Goal: Task Accomplishment & Management: Manage account settings

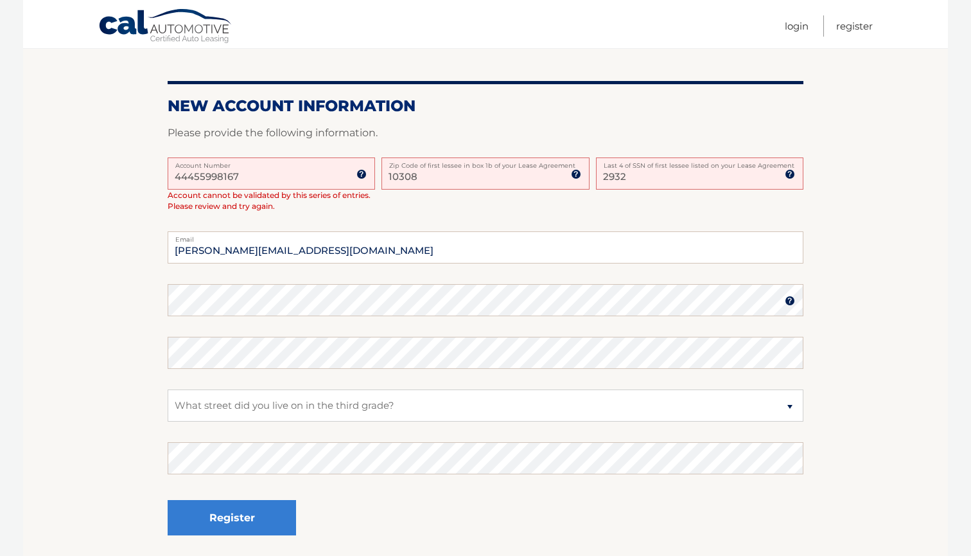
scroll to position [286, 0]
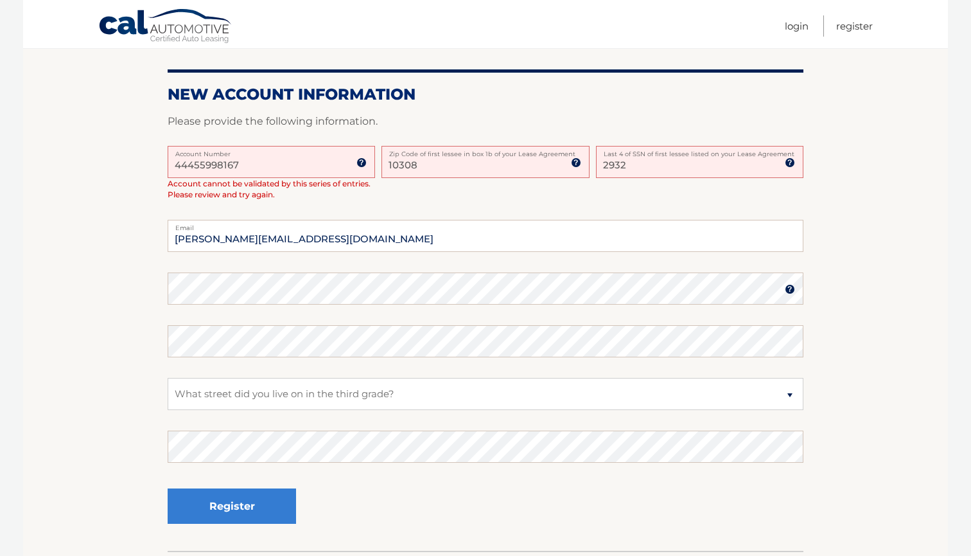
type input "2932"
click at [258, 502] on button "Register" at bounding box center [232, 505] width 128 height 35
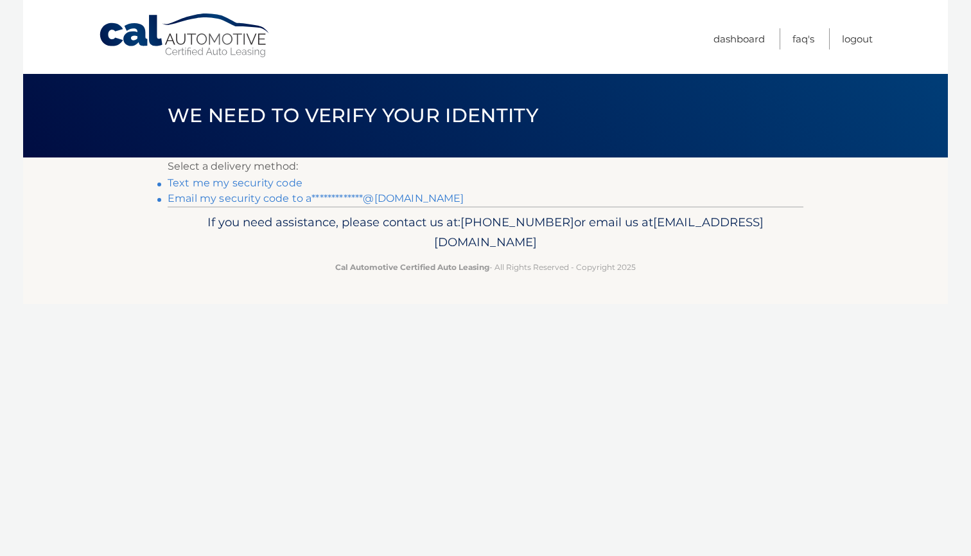
click at [265, 196] on link "**********" at bounding box center [316, 198] width 297 height 12
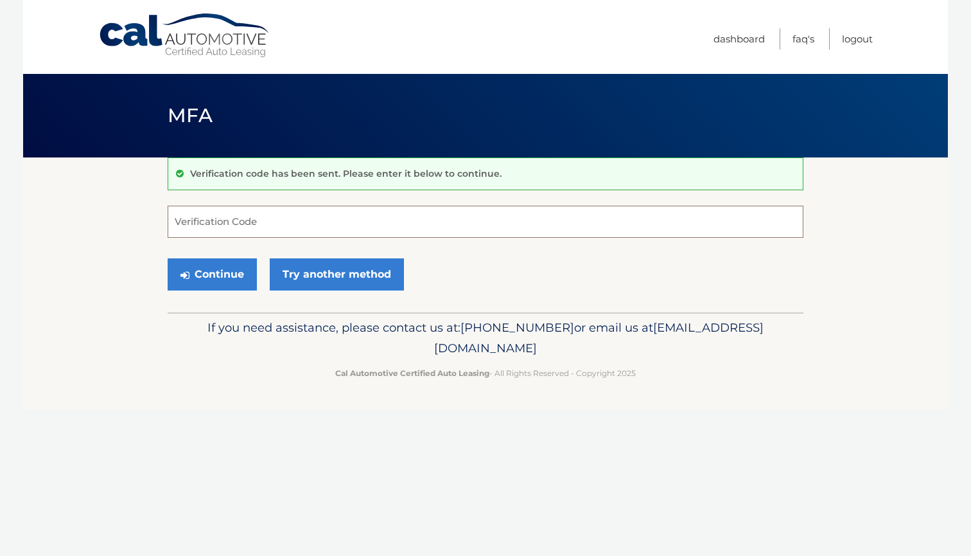
click at [264, 223] on input "Verification Code" at bounding box center [486, 222] width 636 height 32
type input "731654"
click at [205, 272] on button "Continue" at bounding box center [212, 274] width 89 height 32
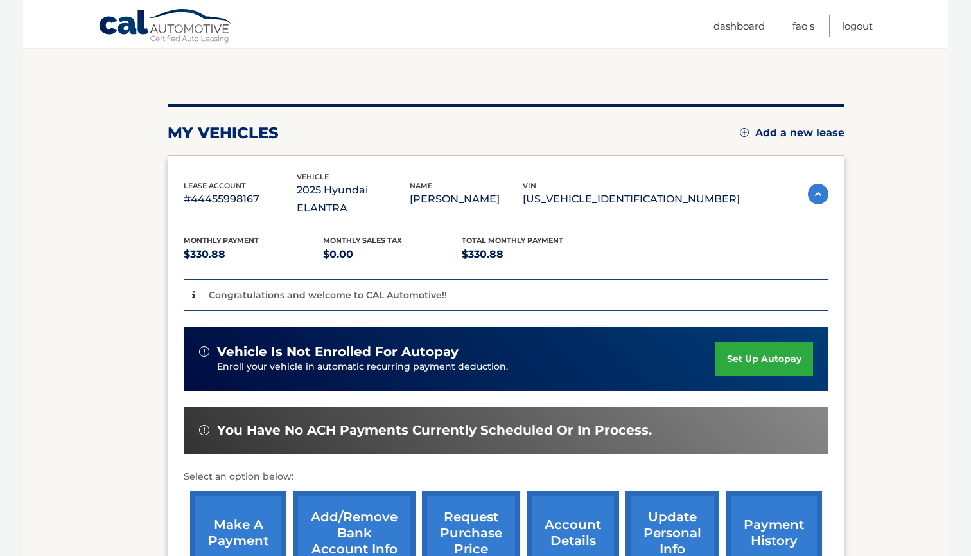
scroll to position [123, 0]
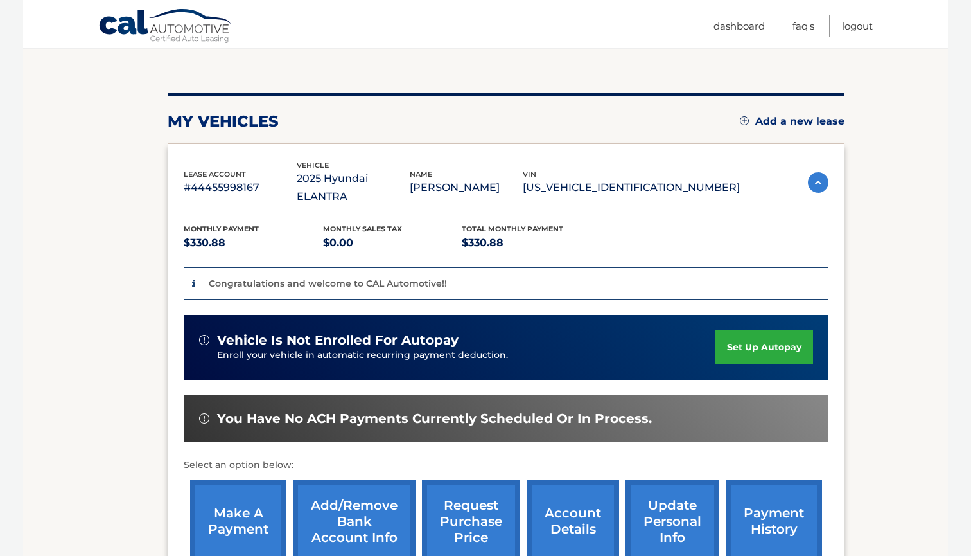
click at [760, 338] on link "set up autopay" at bounding box center [765, 347] width 98 height 34
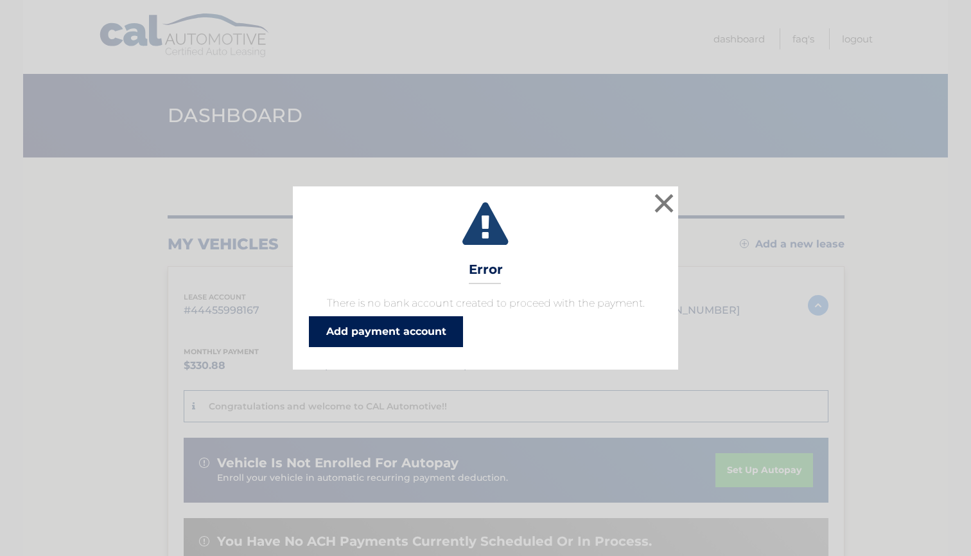
click at [360, 341] on link "Add payment account" at bounding box center [386, 331] width 154 height 31
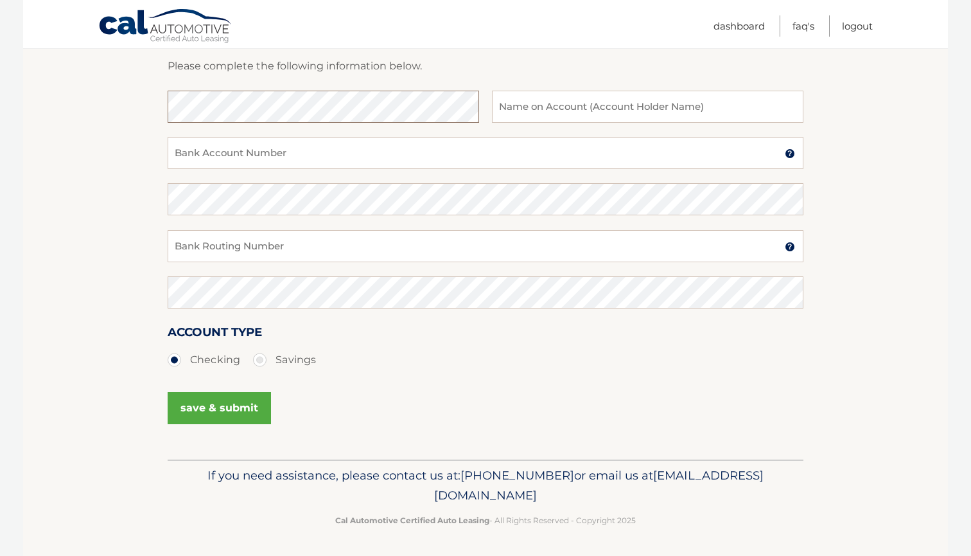
scroll to position [188, 0]
click at [584, 112] on input "text" at bounding box center [648, 107] width 312 height 32
type input "Amanda Cronin"
click at [486, 160] on input "Bank Account Number" at bounding box center [486, 153] width 636 height 32
type input "9535057456"
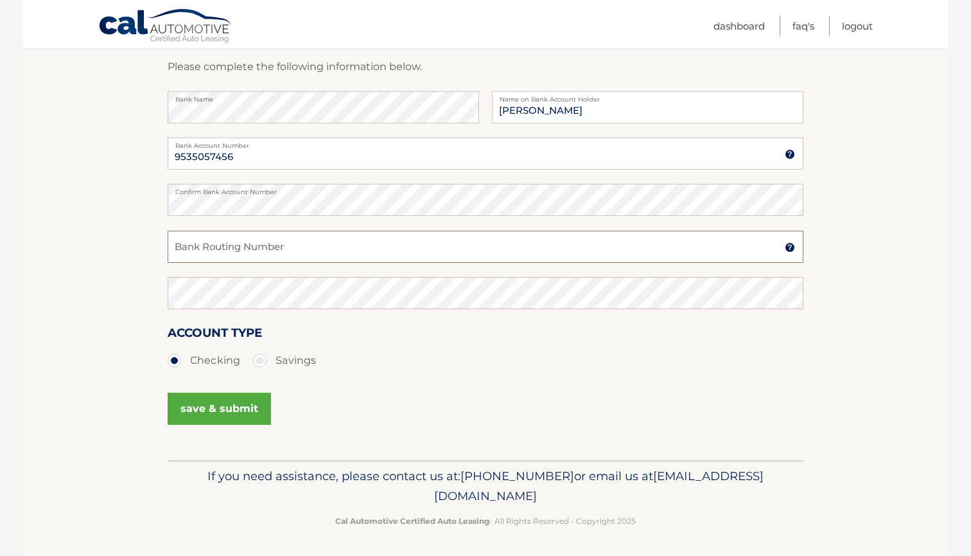
click at [350, 247] on input "Bank Routing Number" at bounding box center [486, 247] width 636 height 32
type input "231372691"
click at [250, 407] on button "save & submit" at bounding box center [219, 408] width 103 height 32
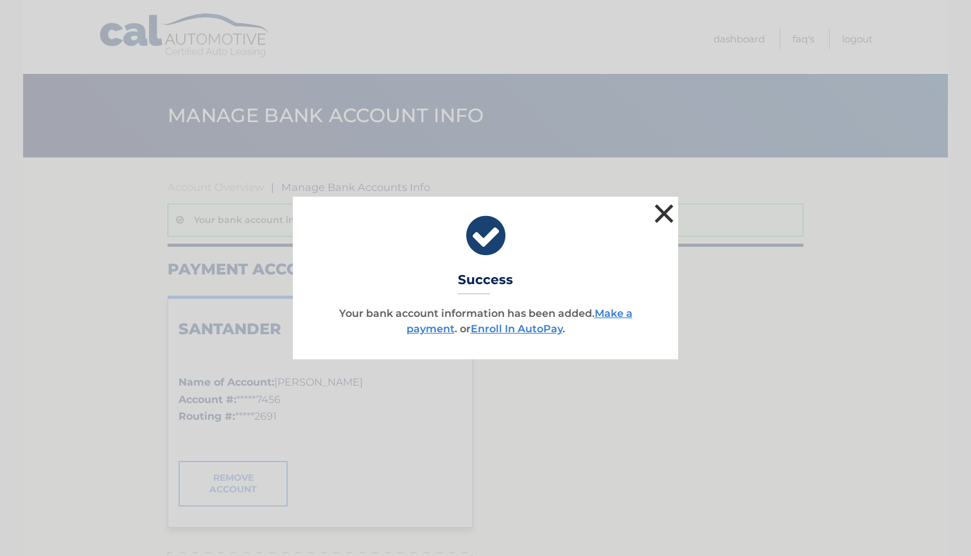
click at [665, 215] on button "×" at bounding box center [664, 213] width 26 height 26
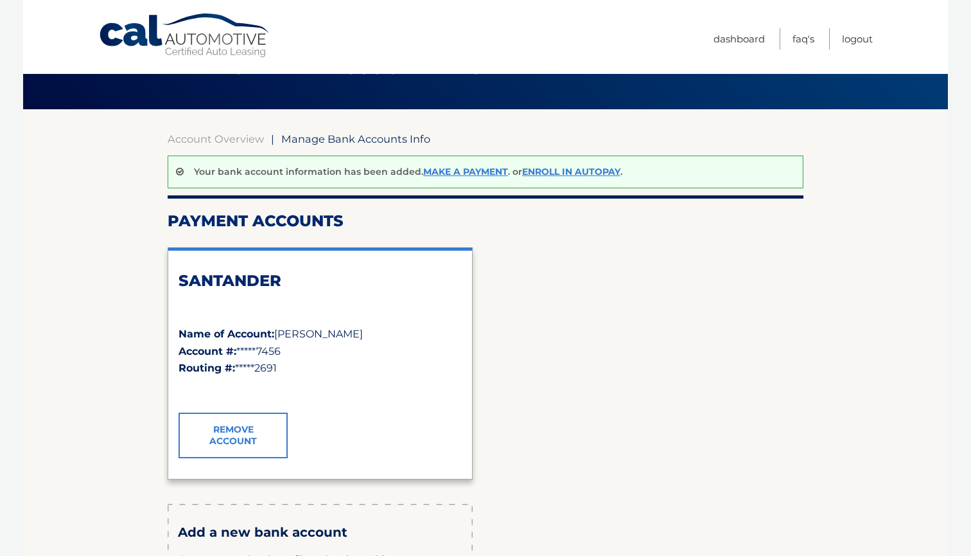
scroll to position [31, 0]
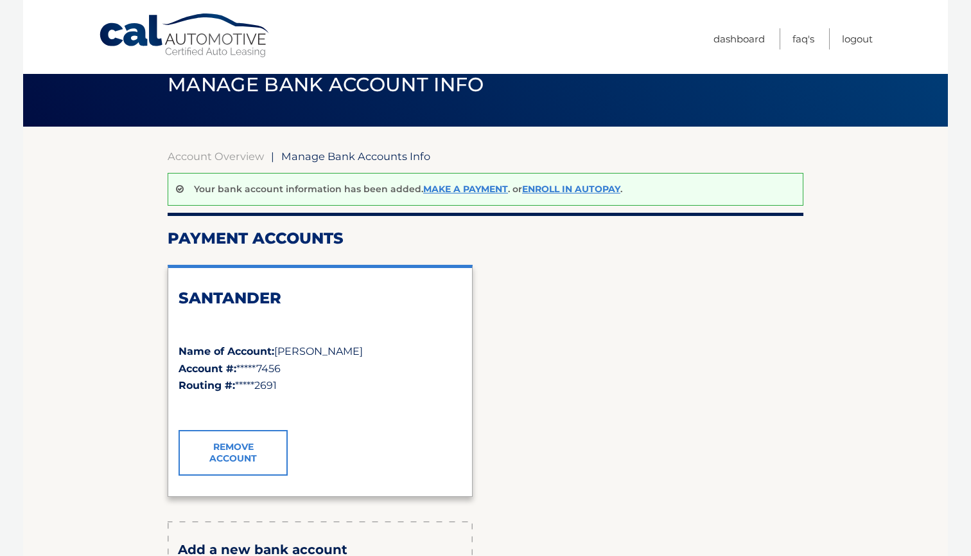
click at [144, 47] on link "Cal Automotive" at bounding box center [184, 36] width 173 height 46
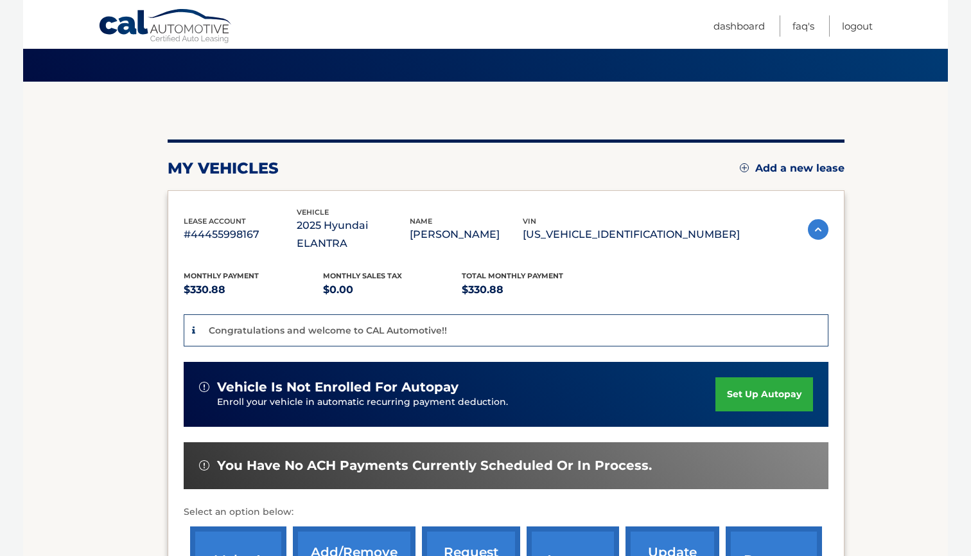
scroll to position [122, 0]
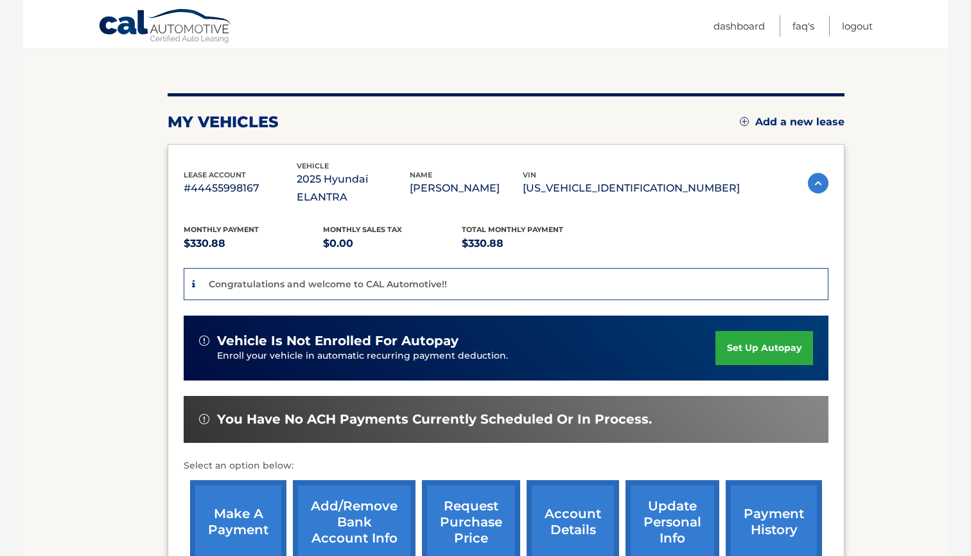
click at [784, 331] on link "set up autopay" at bounding box center [765, 348] width 98 height 34
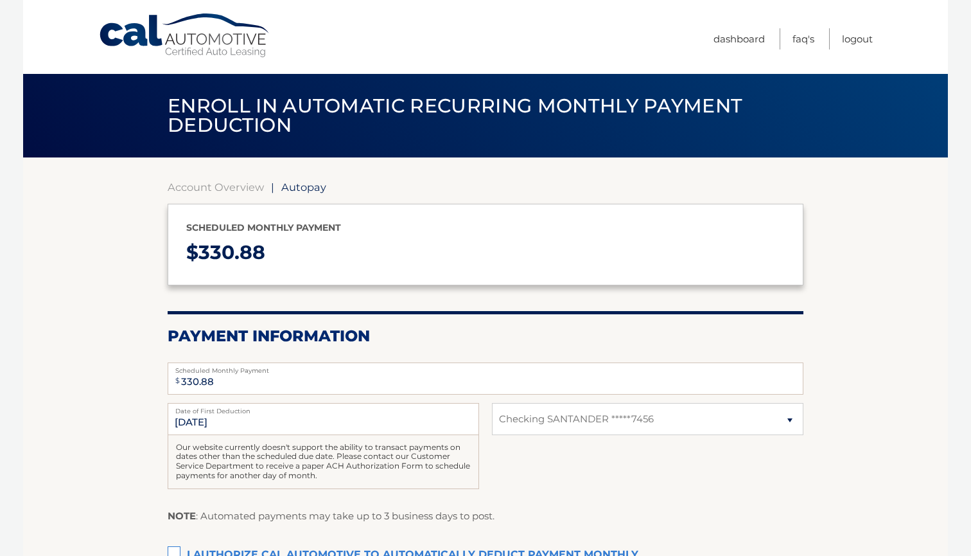
select select "NDFjOWU0N2MtZDg1Zi00OWQ2LWE3Y2ItZmNjMjdiYzRkYzY3"
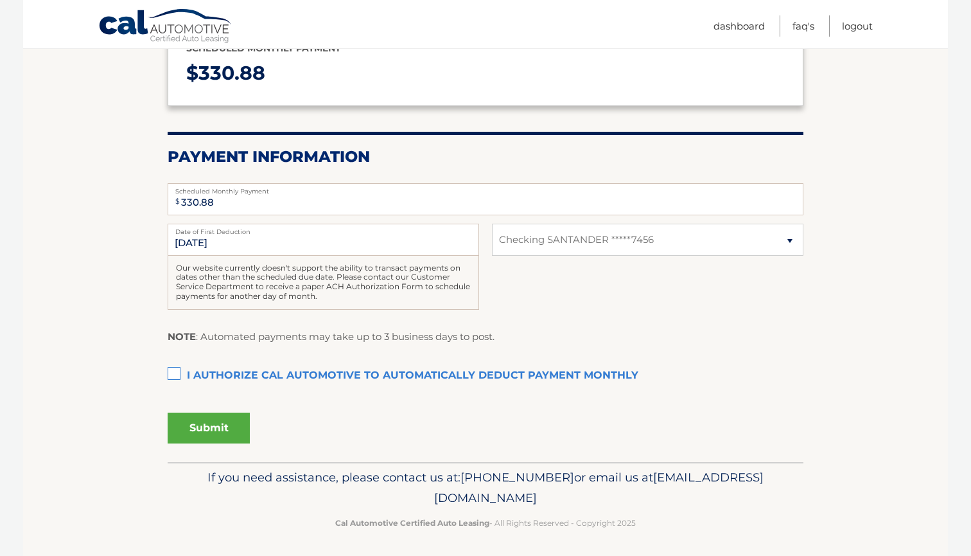
scroll to position [179, 0]
click at [219, 371] on label "I authorize cal automotive to automatically deduct payment monthly This checkbo…" at bounding box center [486, 377] width 636 height 26
click at [0, 0] on input "I authorize cal automotive to automatically deduct payment monthly This checkbo…" at bounding box center [0, 0] width 0 height 0
click at [211, 434] on button "Submit" at bounding box center [209, 428] width 82 height 31
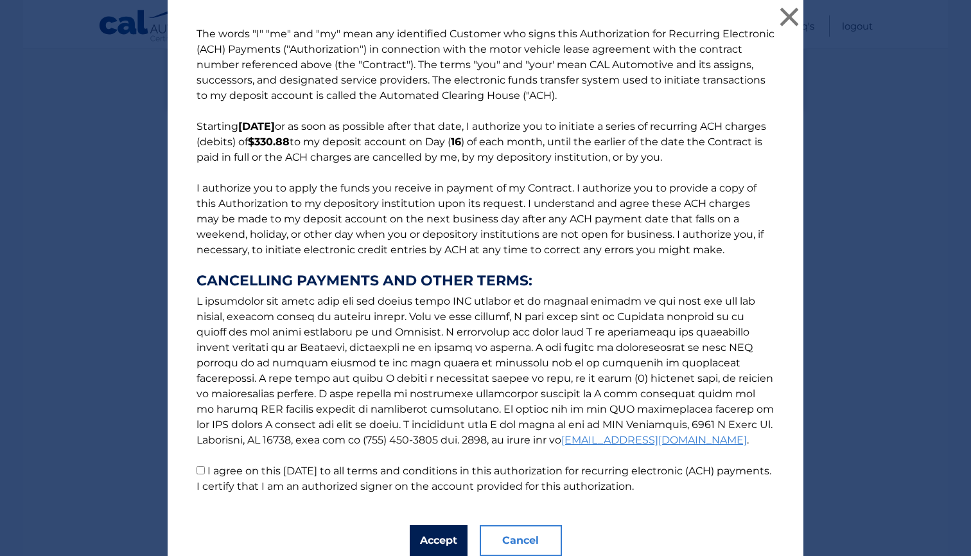
click at [450, 534] on button "Accept" at bounding box center [439, 540] width 58 height 31
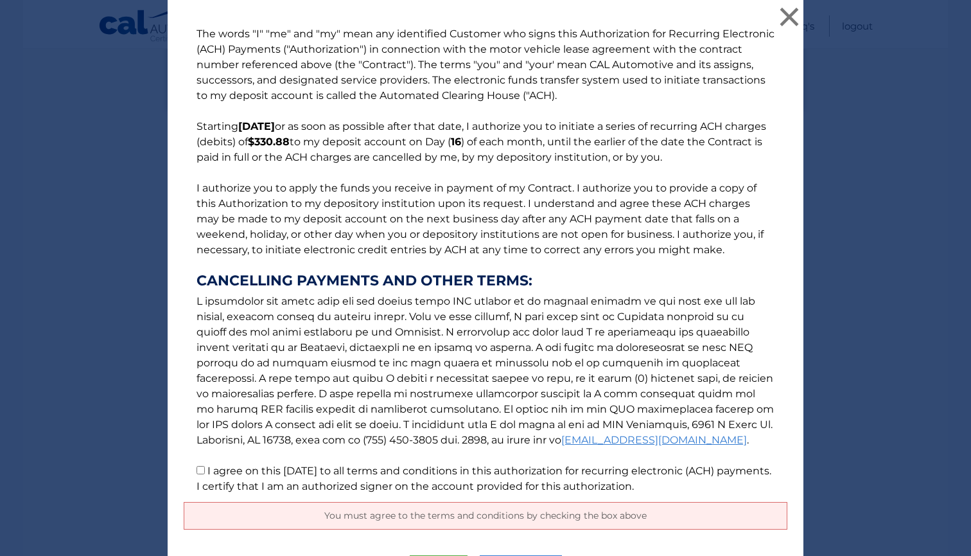
scroll to position [0, 0]
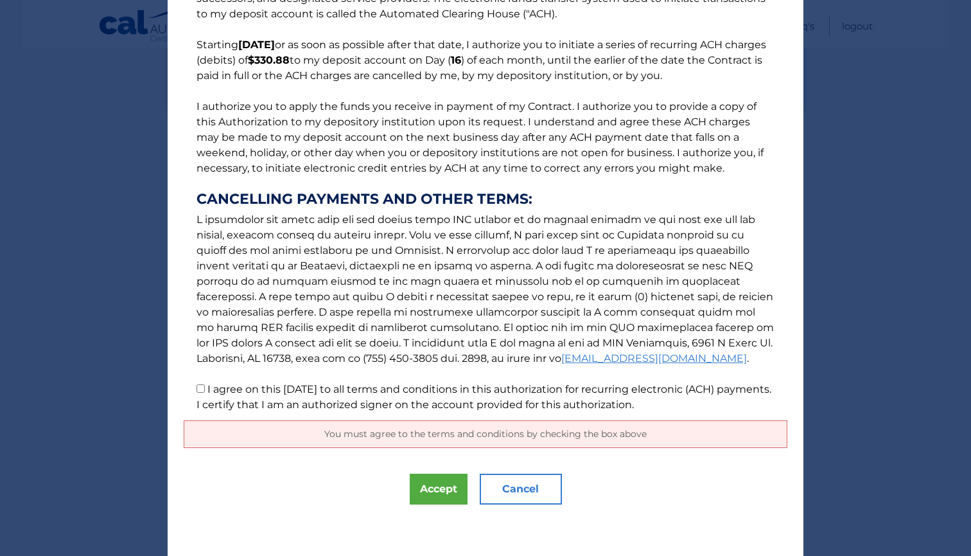
click at [342, 400] on label "I agree on this 09/03/2025 to all terms and conditions in this authorization fo…" at bounding box center [484, 397] width 575 height 28
click at [205, 392] on input "I agree on this 09/03/2025 to all terms and conditions in this authorization fo…" at bounding box center [201, 388] width 8 height 8
checkbox input "true"
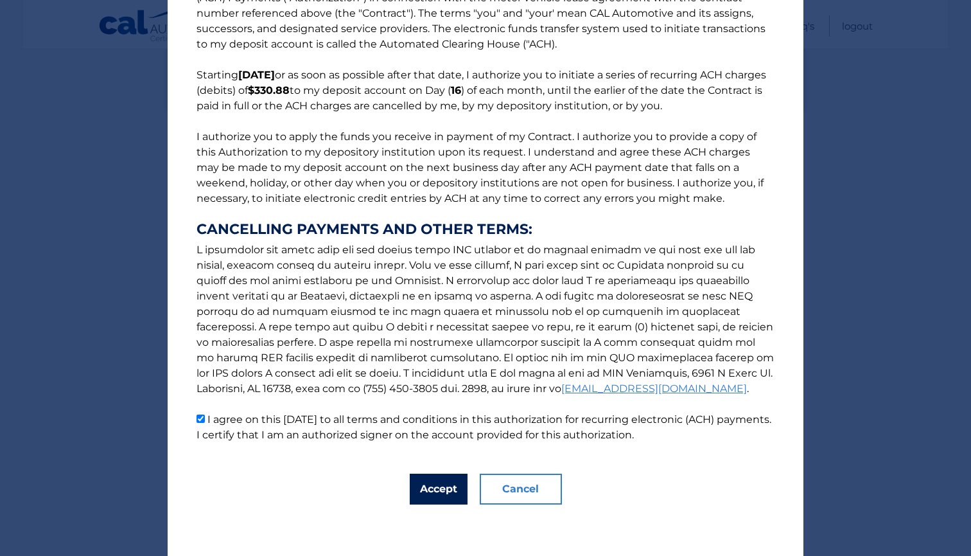
click at [444, 496] on button "Accept" at bounding box center [439, 488] width 58 height 31
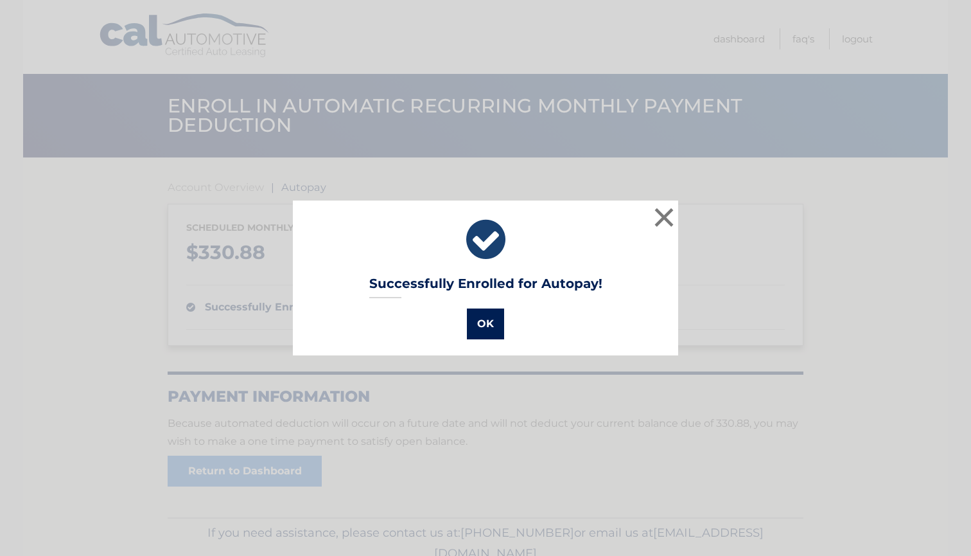
click at [497, 324] on button "OK" at bounding box center [485, 323] width 37 height 31
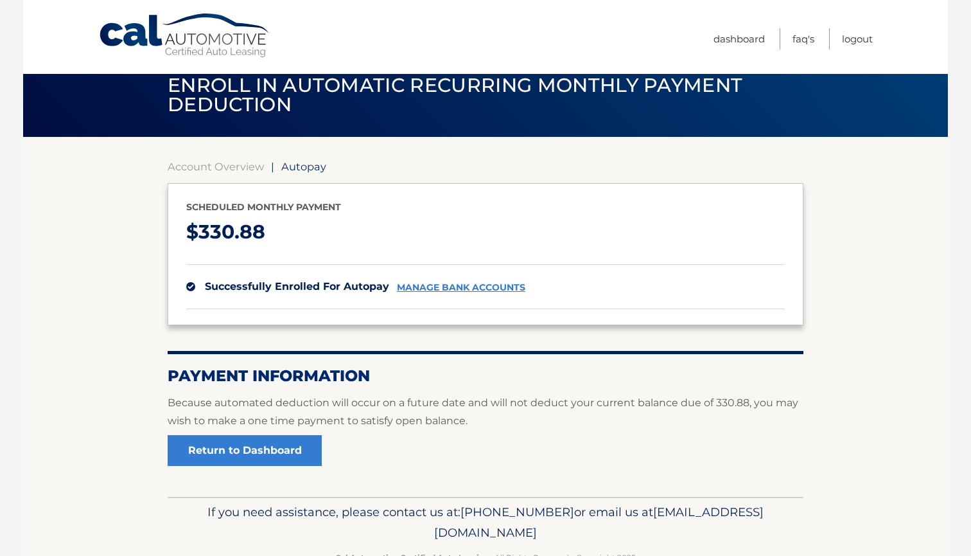
scroll to position [12, 0]
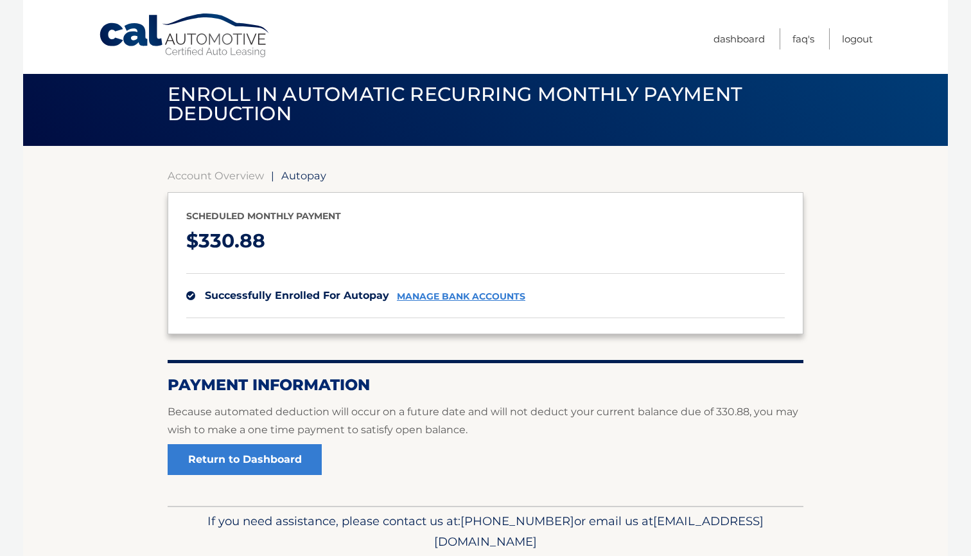
click at [234, 115] on span "Enroll in automatic recurring monthly payment deduction" at bounding box center [455, 103] width 575 height 43
click at [157, 39] on link "Cal Automotive" at bounding box center [184, 36] width 173 height 46
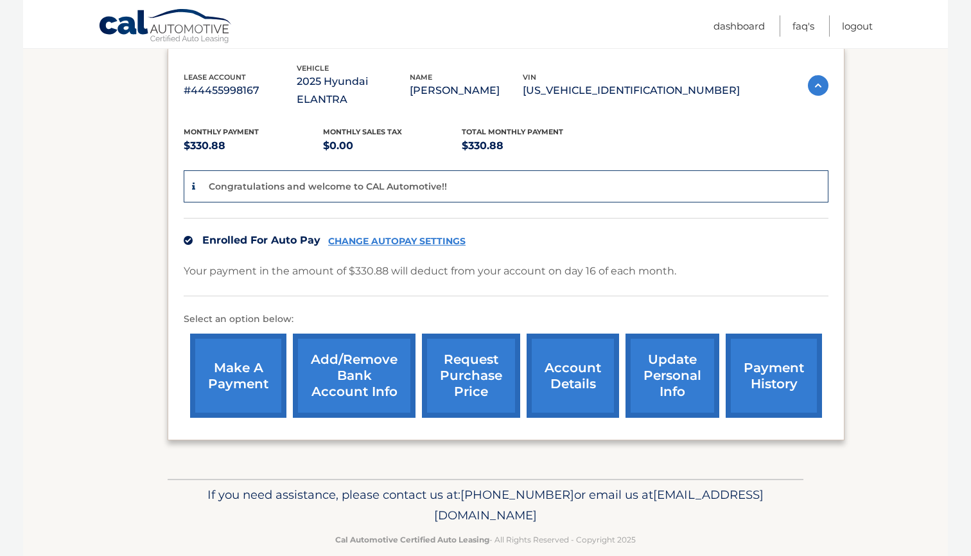
scroll to position [219, 0]
click at [550, 347] on link "account details" at bounding box center [573, 376] width 92 height 84
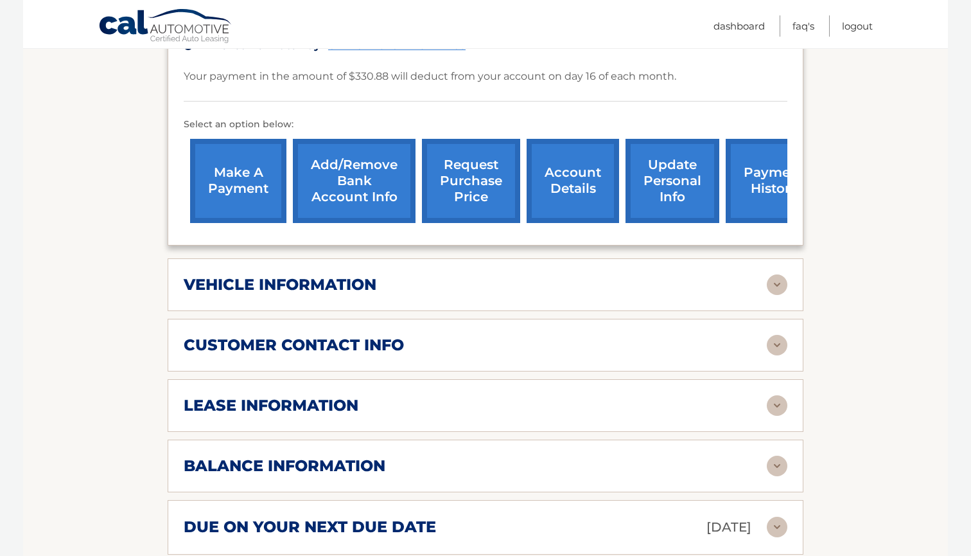
scroll to position [414, 0]
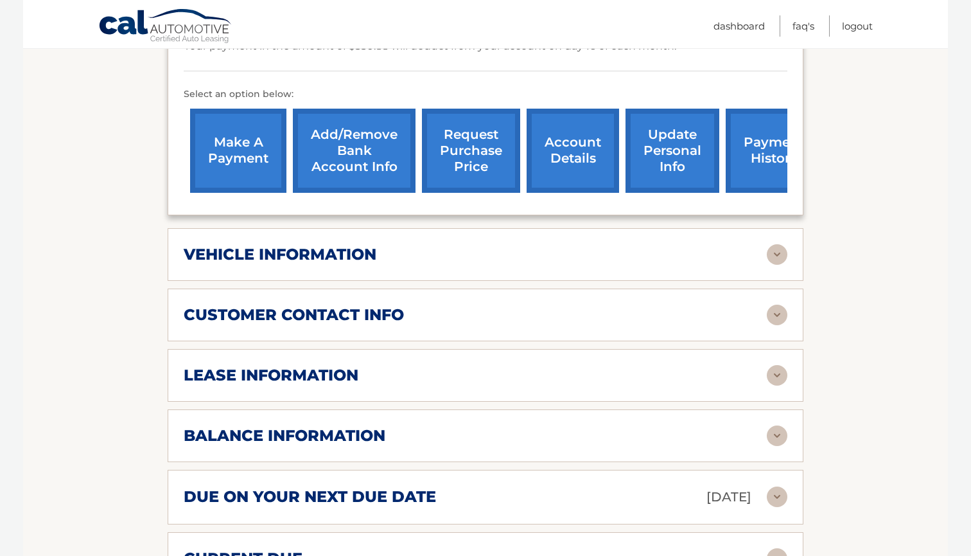
click at [482, 245] on div "vehicle information" at bounding box center [475, 254] width 583 height 19
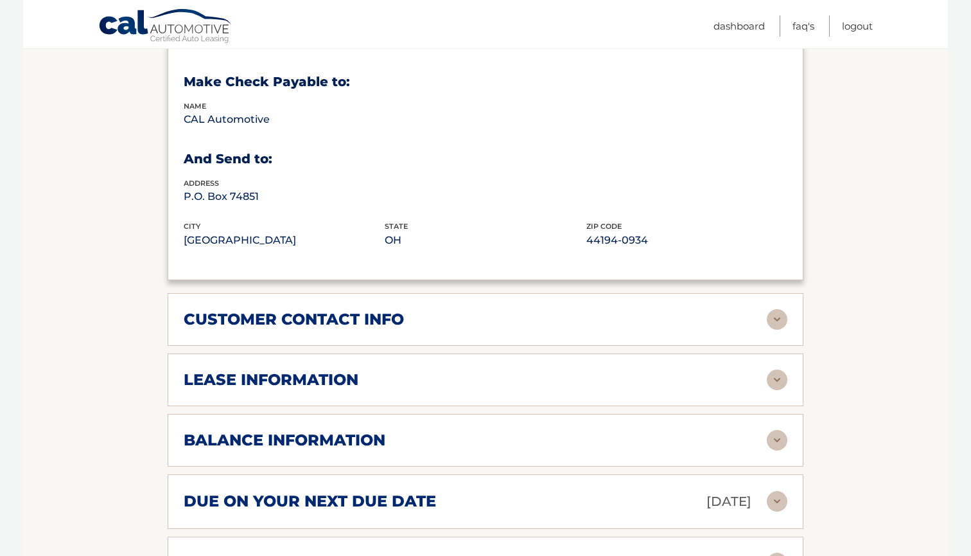
scroll to position [772, 0]
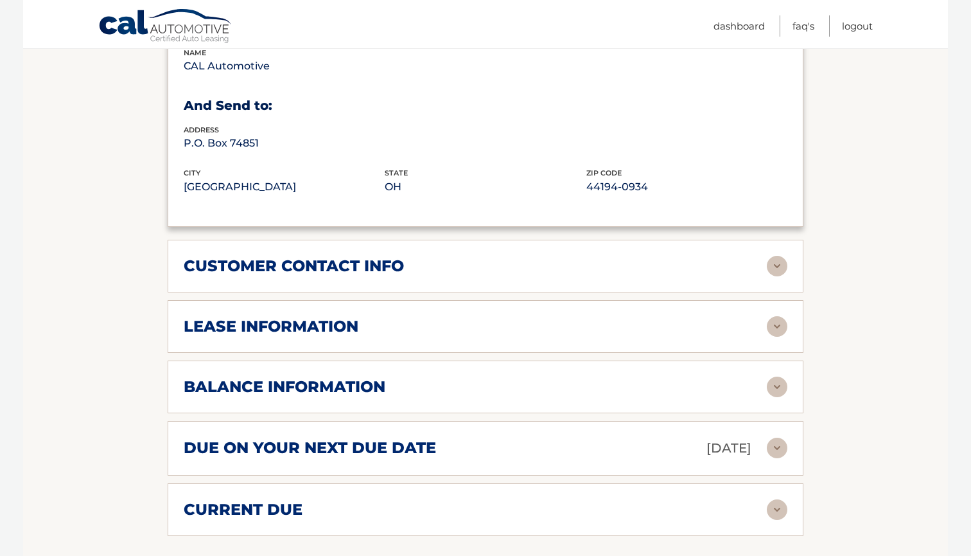
click at [457, 317] on div "lease information" at bounding box center [475, 326] width 583 height 19
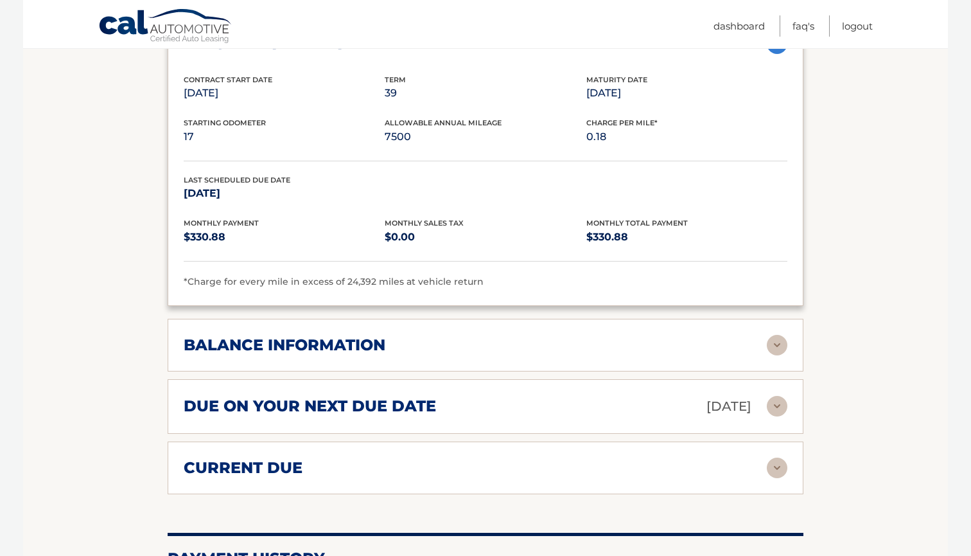
scroll to position [1055, 0]
click at [457, 318] on div "balance information Payments Received 1 Payments Remaining 38 Next Payment will…" at bounding box center [486, 344] width 636 height 53
click at [460, 394] on div "due on your next due date Sep 16, 2025" at bounding box center [475, 405] width 583 height 22
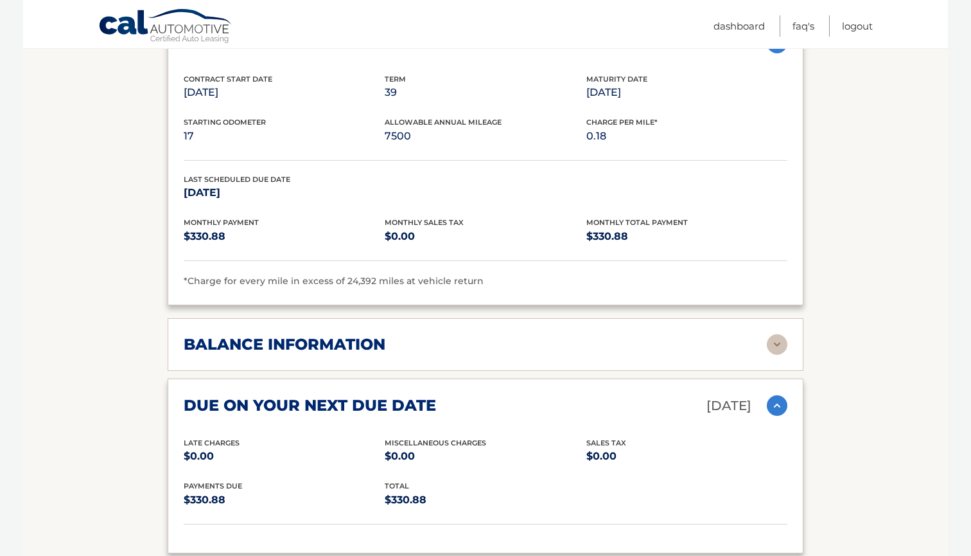
click at [455, 335] on div "balance information" at bounding box center [475, 344] width 583 height 19
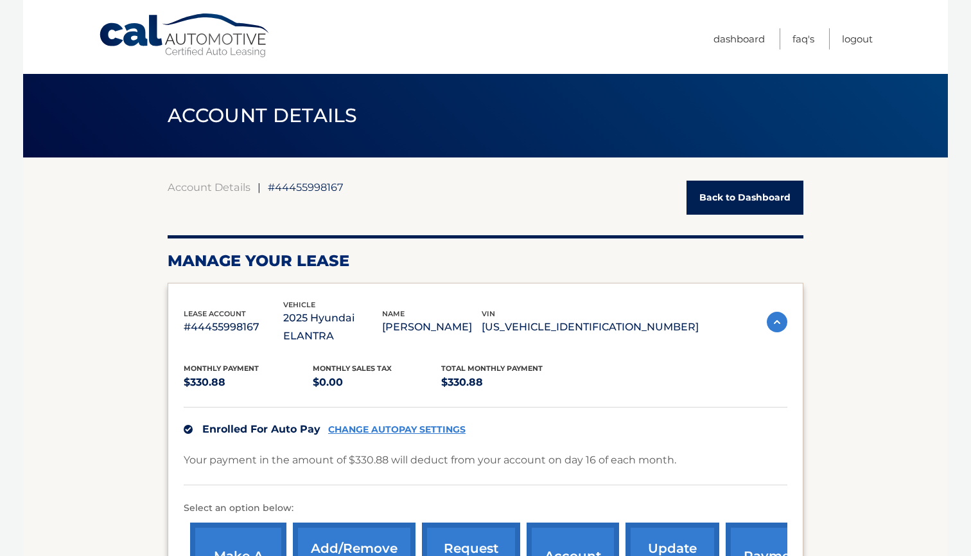
scroll to position [0, 0]
click at [719, 191] on link "Back to Dashboard" at bounding box center [745, 197] width 117 height 34
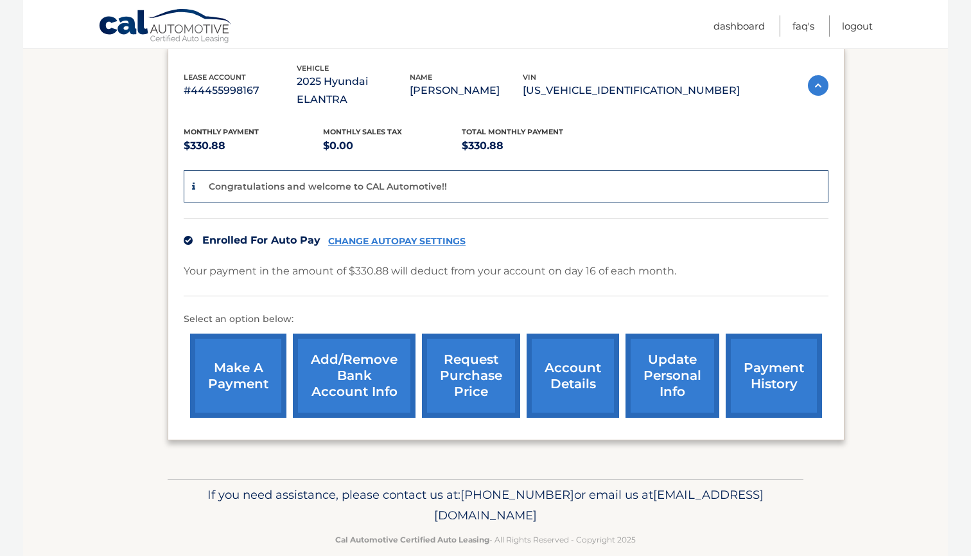
scroll to position [219, 0]
